Goal: Task Accomplishment & Management: Manage account settings

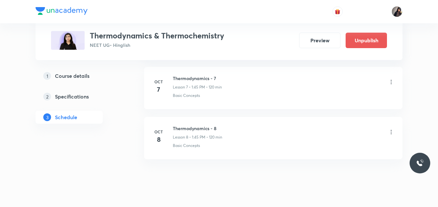
scroll to position [641, 0]
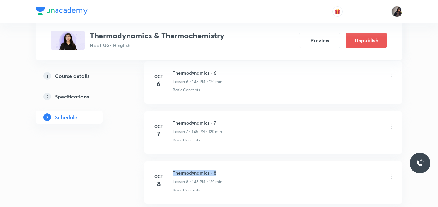
drag, startPoint x: 218, startPoint y: 166, endPoint x: 173, endPoint y: 165, distance: 44.9
click at [173, 170] on h6 "Thermodynamics - 8" at bounding box center [197, 173] width 49 height 7
copy h6 "Thermodynamics - 8"
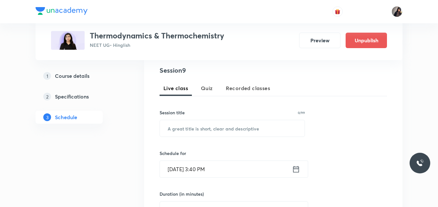
scroll to position [126, 0]
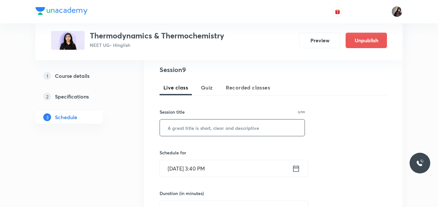
click at [199, 127] on input "text" at bounding box center [232, 127] width 145 height 16
paste input "Thermodynamics - 8"
type input "Thermodynamics - 9"
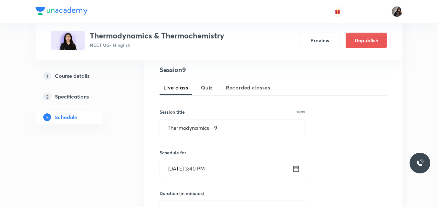
click at [180, 172] on input "Oct 8, 2025, 3:40 PM" at bounding box center [226, 168] width 132 height 16
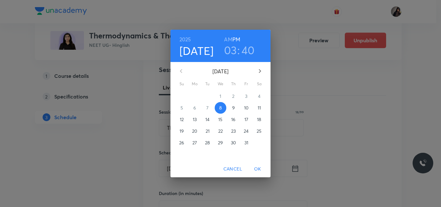
click at [232, 107] on p "9" at bounding box center [233, 108] width 3 height 6
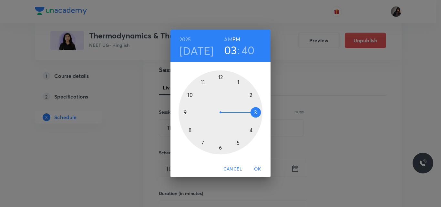
click at [237, 80] on div at bounding box center [221, 112] width 84 height 84
click at [186, 111] on div at bounding box center [221, 112] width 84 height 84
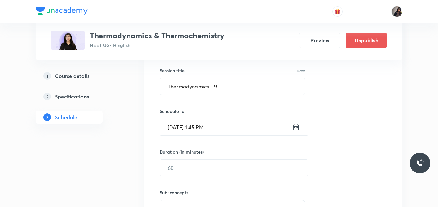
scroll to position [168, 0]
click at [186, 165] on input "text" at bounding box center [234, 167] width 148 height 16
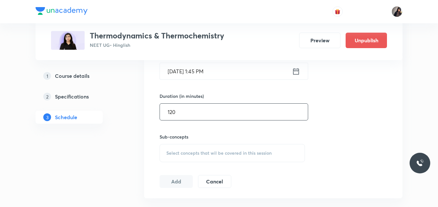
scroll to position [224, 0]
type input "120"
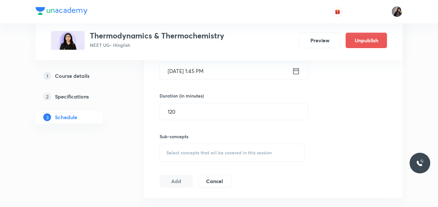
click at [188, 154] on span "Select concepts that wil be covered in this session" at bounding box center [218, 152] width 105 height 5
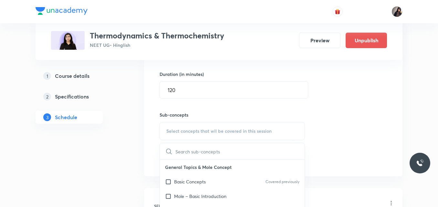
scroll to position [251, 0]
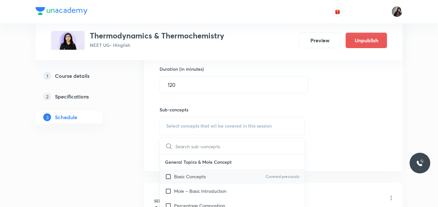
click at [194, 180] on div "Basic Concepts Covered previously" at bounding box center [232, 176] width 145 height 15
checkbox input "true"
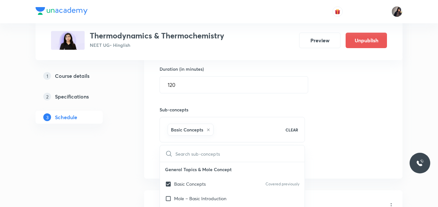
click at [338, 118] on div "Session 9 Live class Quiz Recorded classes Session title 18/99 Thermodynamics -…" at bounding box center [273, 55] width 227 height 228
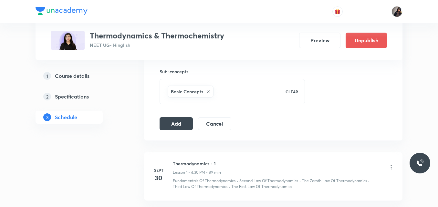
scroll to position [289, 0]
click at [175, 125] on button "Add" at bounding box center [176, 122] width 33 height 13
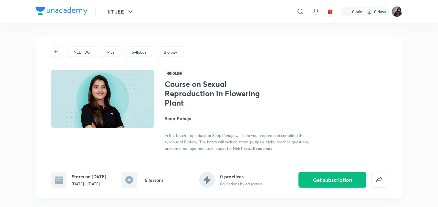
click at [221, 55] on div "NEET UG Plus Syllabus Biology" at bounding box center [219, 51] width 336 height 10
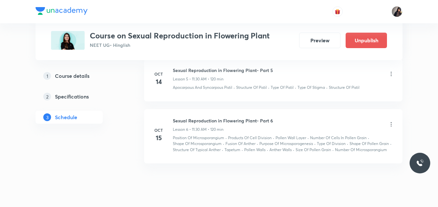
scroll to position [610, 0]
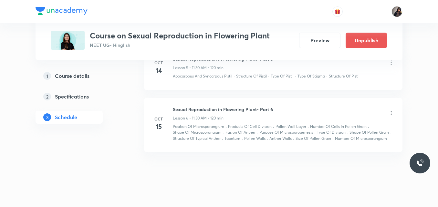
click at [391, 110] on icon at bounding box center [391, 113] width 6 height 6
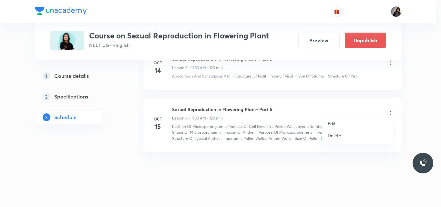
click at [336, 122] on p "Edit" at bounding box center [332, 123] width 8 height 7
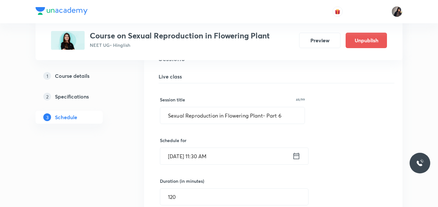
scroll to position [413, 0]
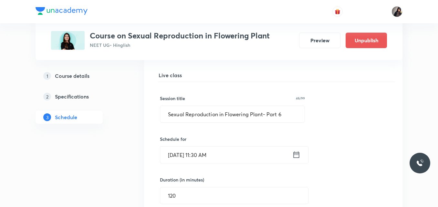
click at [181, 149] on input "[DATE] 11:30 AM" at bounding box center [226, 155] width 132 height 16
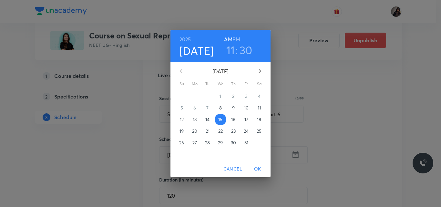
click at [246, 120] on p "17" at bounding box center [246, 119] width 4 height 6
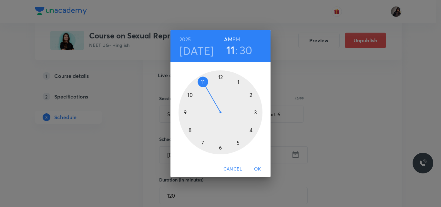
click at [261, 168] on span "OK" at bounding box center [257, 169] width 15 height 8
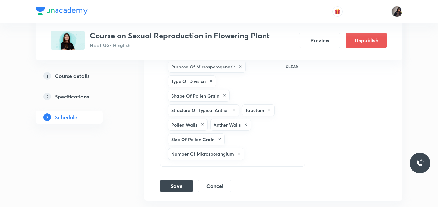
scroll to position [675, 0]
click at [177, 180] on button "Save" at bounding box center [176, 185] width 33 height 13
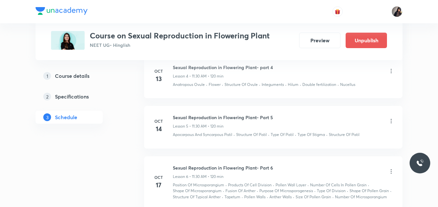
scroll to position [337, 0]
click at [392, 118] on icon at bounding box center [391, 121] width 6 height 6
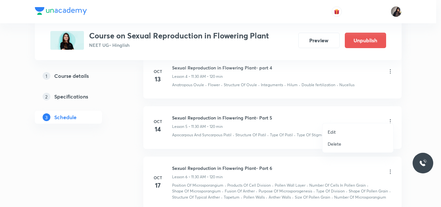
click at [337, 132] on li "Edit" at bounding box center [358, 132] width 71 height 12
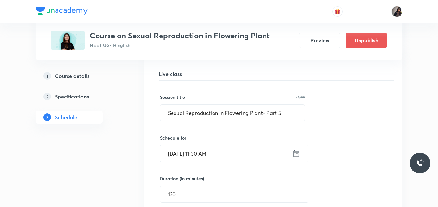
scroll to position [365, 0]
click at [180, 148] on input "[DATE] 11:30 AM" at bounding box center [226, 153] width 132 height 16
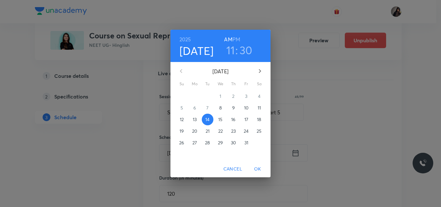
click at [233, 121] on p "16" at bounding box center [233, 119] width 4 height 6
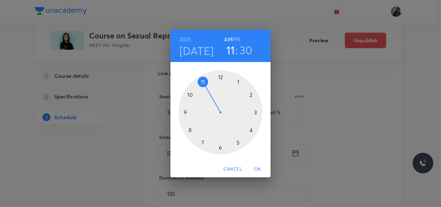
click at [257, 171] on span "OK" at bounding box center [257, 169] width 15 height 8
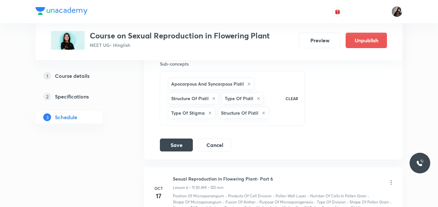
scroll to position [520, 0]
click at [181, 139] on button "Save" at bounding box center [176, 144] width 33 height 13
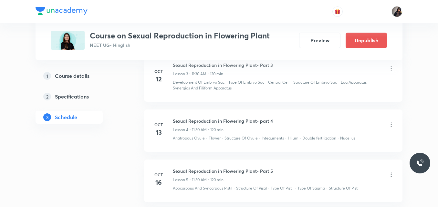
scroll to position [284, 0]
click at [392, 122] on icon at bounding box center [391, 125] width 6 height 6
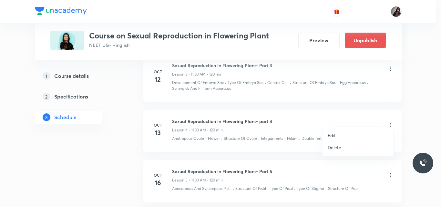
click at [334, 136] on p "Edit" at bounding box center [332, 135] width 8 height 7
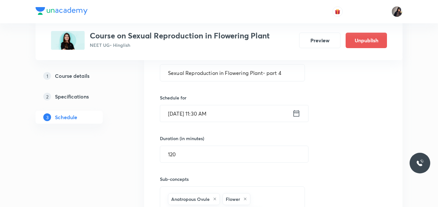
scroll to position [355, 0]
click at [181, 108] on input "[DATE] 11:30 AM" at bounding box center [226, 113] width 132 height 16
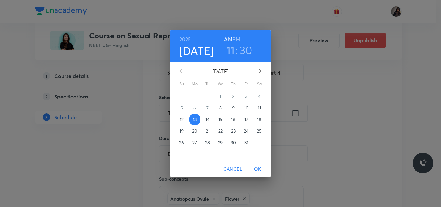
click at [334, 117] on div "[DATE] 11 : 30 AM PM [DATE] Su Mo Tu We Th Fr Sa 28 29 30 1 2 3 4 5 6 7 8 9 10 …" at bounding box center [220, 103] width 441 height 207
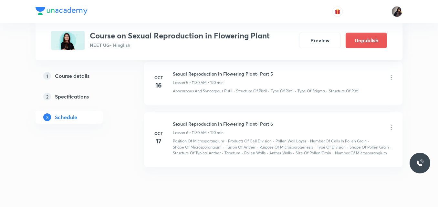
scroll to position [603, 0]
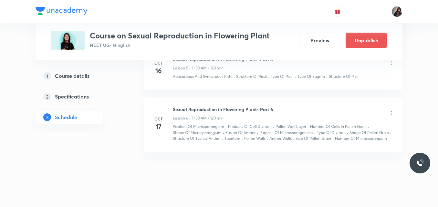
click at [390, 110] on icon at bounding box center [391, 113] width 6 height 6
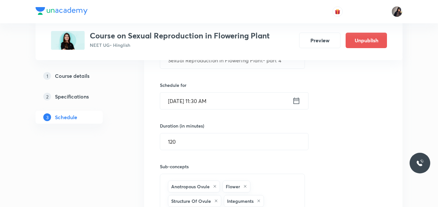
scroll to position [368, 0]
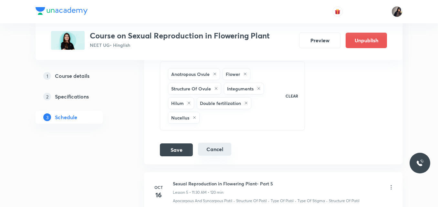
click at [209, 147] on button "Cancel" at bounding box center [214, 149] width 33 height 13
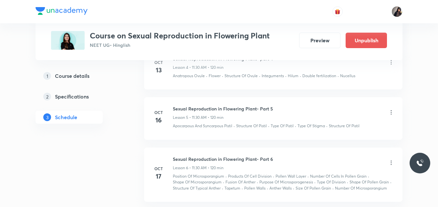
scroll to position [396, 0]
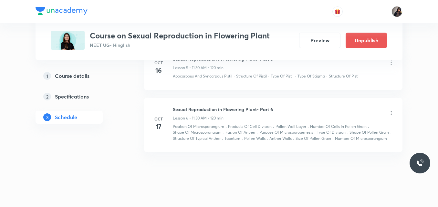
click at [391, 110] on icon at bounding box center [391, 113] width 6 height 6
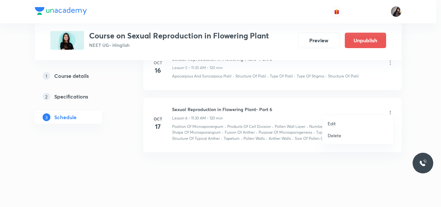
click at [334, 120] on p "Edit" at bounding box center [332, 123] width 8 height 7
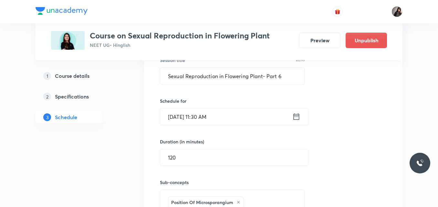
scroll to position [452, 0]
click at [177, 112] on input "[DATE] 11:30 AM" at bounding box center [226, 116] width 132 height 16
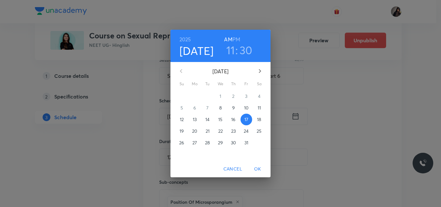
click at [254, 117] on span "18" at bounding box center [259, 119] width 12 height 6
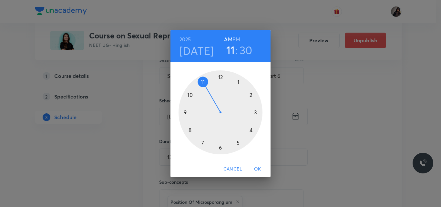
click at [262, 171] on span "OK" at bounding box center [257, 169] width 15 height 8
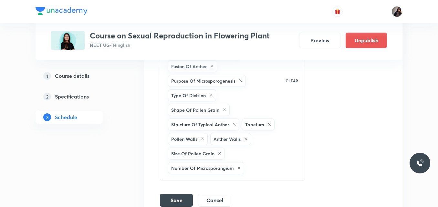
scroll to position [661, 0]
click at [171, 194] on button "Save" at bounding box center [176, 198] width 33 height 13
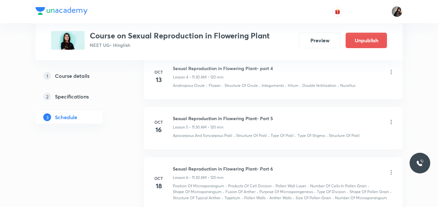
scroll to position [334, 0]
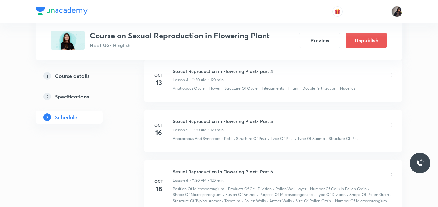
click at [393, 122] on icon at bounding box center [391, 125] width 6 height 6
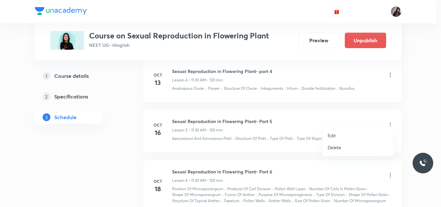
click at [334, 135] on p "Edit" at bounding box center [332, 135] width 8 height 7
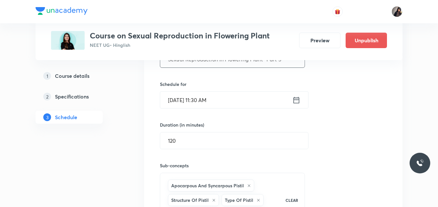
scroll to position [418, 0]
click at [180, 94] on input "[DATE] 11:30 AM" at bounding box center [226, 99] width 132 height 16
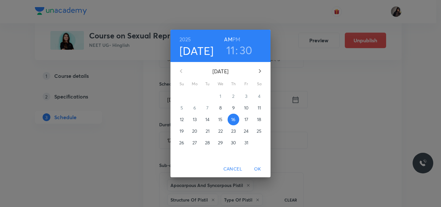
click at [235, 168] on span "Cancel" at bounding box center [232, 169] width 19 height 8
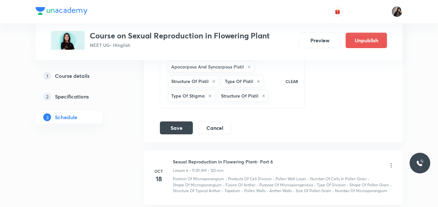
scroll to position [589, 0]
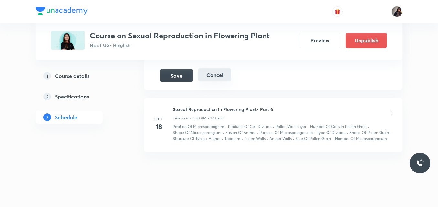
click at [216, 74] on button "Cancel" at bounding box center [214, 74] width 33 height 13
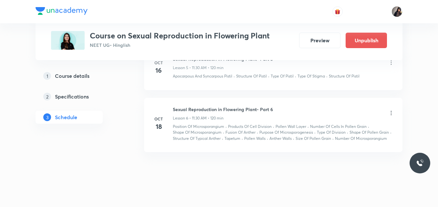
click at [391, 110] on icon at bounding box center [391, 113] width 6 height 6
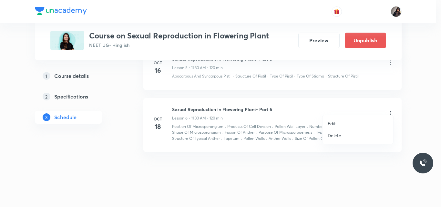
click at [335, 126] on p "Edit" at bounding box center [332, 123] width 8 height 7
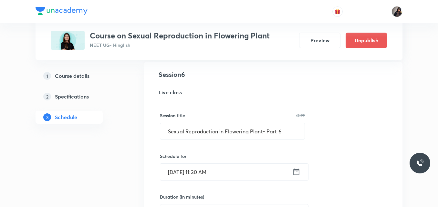
click at [179, 165] on input "[DATE] 11:30 AM" at bounding box center [226, 172] width 132 height 16
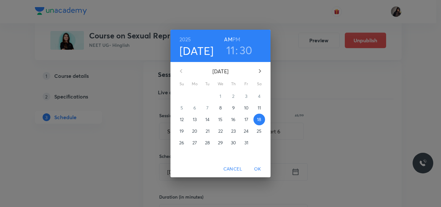
click at [195, 132] on p "20" at bounding box center [194, 131] width 5 height 6
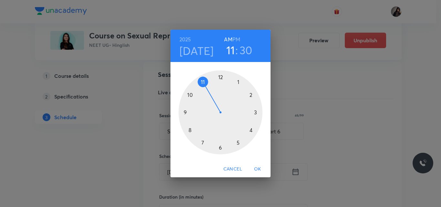
click at [256, 167] on span "OK" at bounding box center [257, 169] width 15 height 8
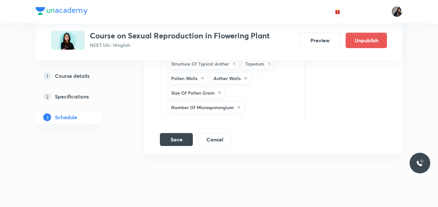
scroll to position [721, 0]
click at [175, 132] on button "Save" at bounding box center [176, 138] width 33 height 13
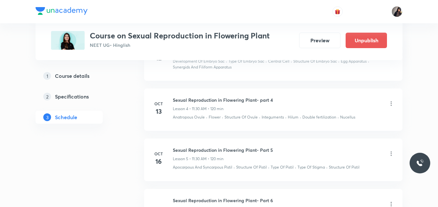
scroll to position [305, 0]
click at [393, 151] on icon at bounding box center [391, 154] width 6 height 6
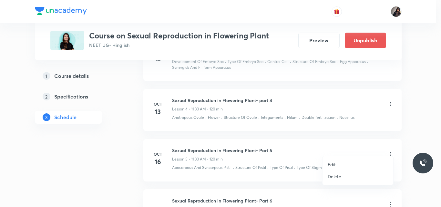
click at [334, 165] on p "Edit" at bounding box center [332, 164] width 8 height 7
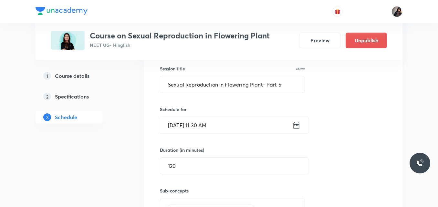
scroll to position [401, 0]
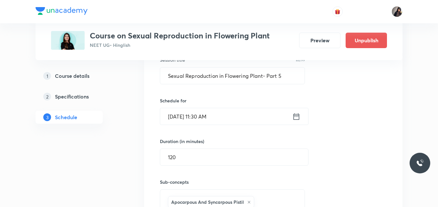
click at [179, 111] on input "[DATE] 11:30 AM" at bounding box center [226, 116] width 132 height 16
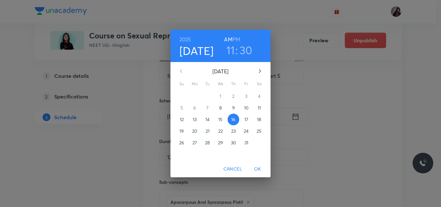
click at [184, 130] on span "19" at bounding box center [182, 131] width 12 height 6
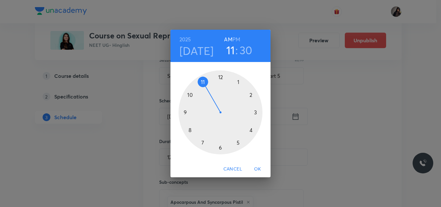
click at [259, 167] on span "OK" at bounding box center [257, 169] width 15 height 8
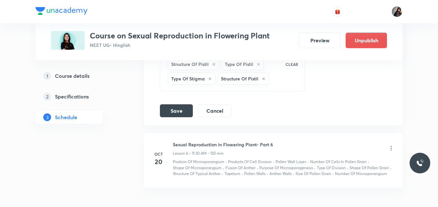
scroll to position [554, 0]
click at [172, 105] on button "Save" at bounding box center [176, 109] width 33 height 13
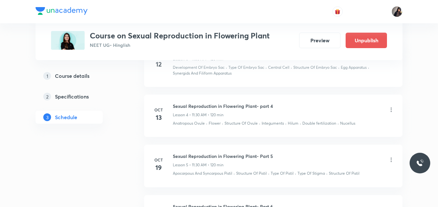
scroll to position [299, 0]
click at [392, 107] on icon at bounding box center [391, 110] width 6 height 6
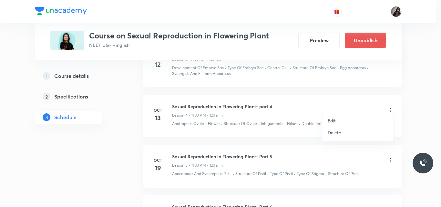
click at [334, 123] on p "Edit" at bounding box center [332, 120] width 8 height 7
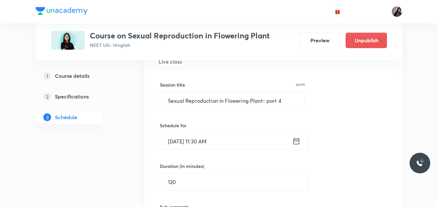
scroll to position [328, 0]
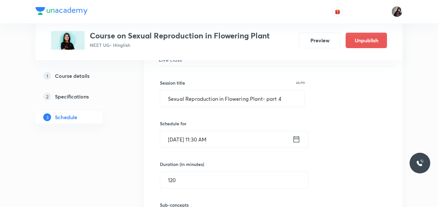
click at [180, 136] on input "[DATE] 11:30 AM" at bounding box center [226, 139] width 132 height 16
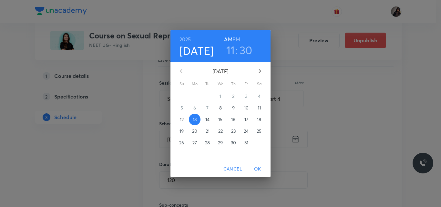
click at [259, 120] on p "18" at bounding box center [259, 119] width 4 height 6
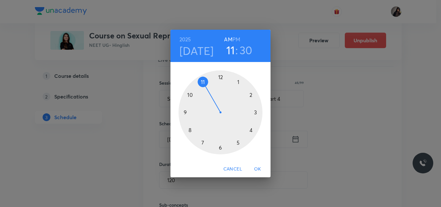
click at [253, 167] on span "OK" at bounding box center [257, 169] width 15 height 8
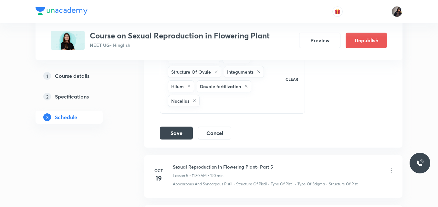
scroll to position [532, 0]
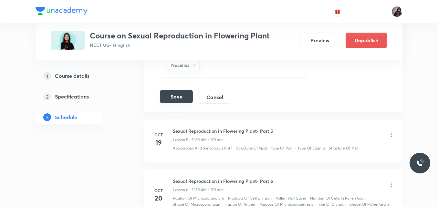
click at [185, 90] on button "Save" at bounding box center [176, 96] width 33 height 13
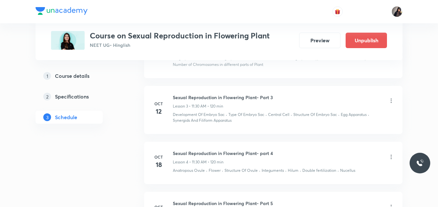
scroll to position [252, 0]
click at [390, 98] on icon at bounding box center [391, 101] width 6 height 6
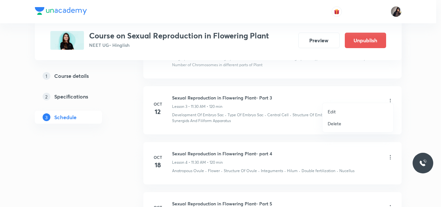
click at [340, 108] on li "Edit" at bounding box center [358, 112] width 71 height 12
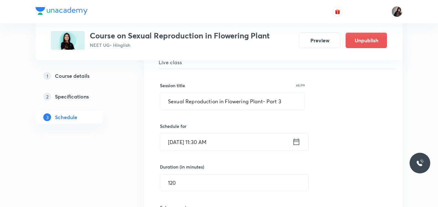
scroll to position [270, 0]
click at [180, 135] on input "[DATE] 11:30 AM" at bounding box center [226, 141] width 132 height 16
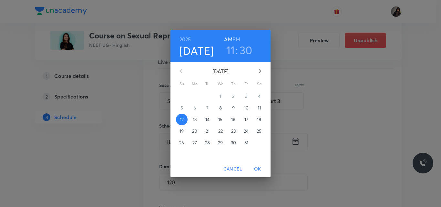
click at [209, 119] on p "14" at bounding box center [207, 119] width 4 height 6
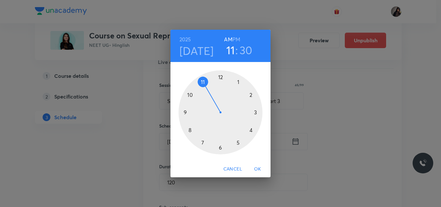
click at [255, 169] on span "OK" at bounding box center [257, 169] width 15 height 8
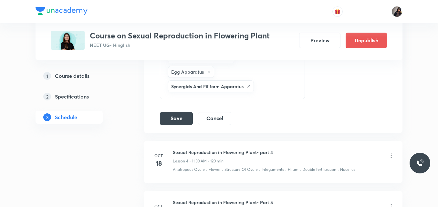
scroll to position [470, 0]
click at [180, 111] on button "Save" at bounding box center [176, 117] width 33 height 13
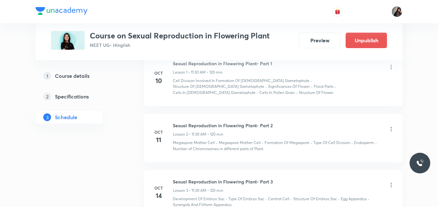
scroll to position [171, 0]
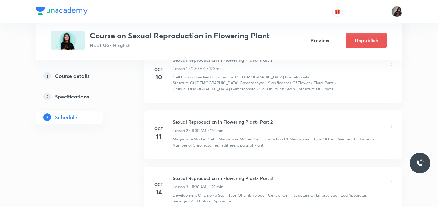
click at [390, 122] on icon at bounding box center [391, 125] width 6 height 6
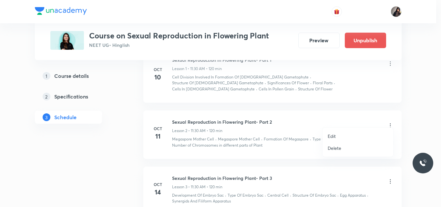
click at [336, 136] on li "Edit" at bounding box center [358, 136] width 71 height 12
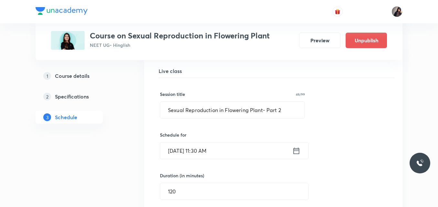
scroll to position [205, 0]
click at [180, 143] on input "[DATE] 11:30 AM" at bounding box center [226, 150] width 132 height 16
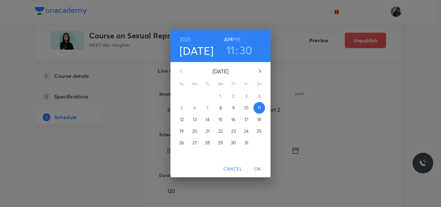
click at [196, 118] on p "13" at bounding box center [195, 119] width 4 height 6
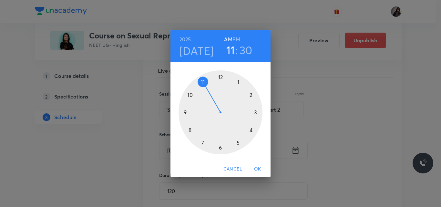
click at [254, 165] on span "OK" at bounding box center [257, 169] width 15 height 8
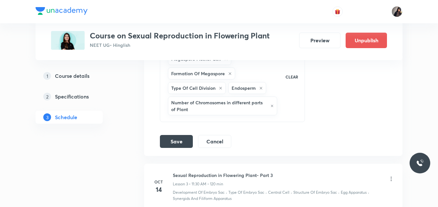
scroll to position [399, 0]
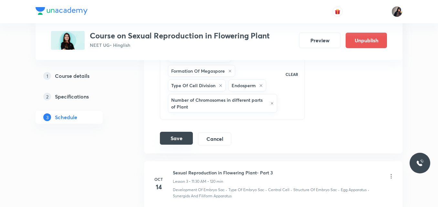
click at [182, 132] on button "Save" at bounding box center [176, 138] width 33 height 13
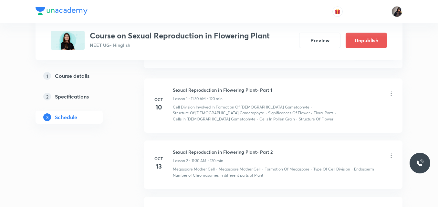
scroll to position [141, 0]
click at [393, 93] on icon at bounding box center [391, 93] width 6 height 6
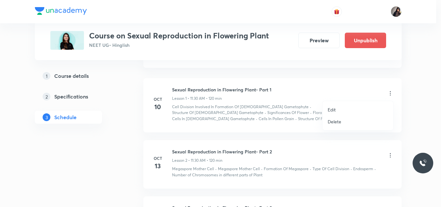
click at [339, 109] on li "Edit" at bounding box center [358, 110] width 71 height 12
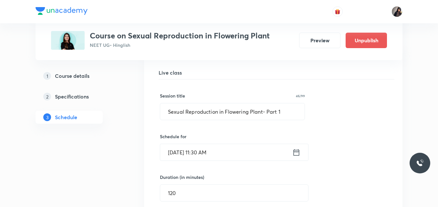
click at [181, 152] on input "[DATE] 11:30 AM" at bounding box center [226, 152] width 132 height 16
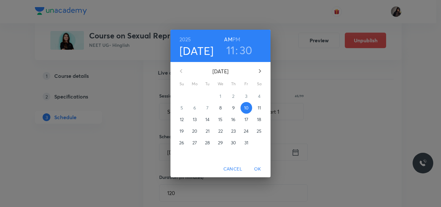
click at [183, 118] on p "12" at bounding box center [182, 119] width 4 height 6
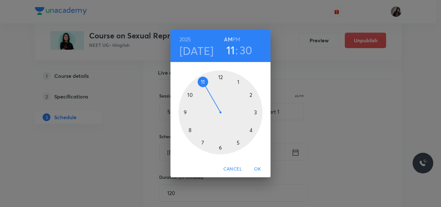
click at [257, 168] on span "OK" at bounding box center [257, 169] width 15 height 8
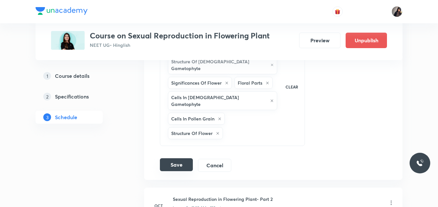
scroll to position [339, 0]
click at [170, 158] on button "Save" at bounding box center [176, 164] width 33 height 13
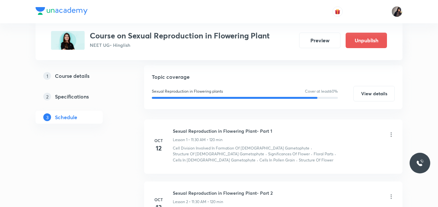
scroll to position [100, 0]
